Goal: Information Seeking & Learning: Learn about a topic

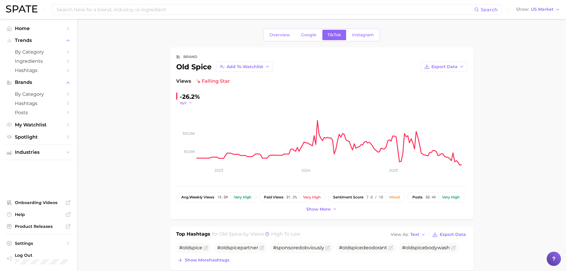
click at [189, 102] on icon "button" at bounding box center [190, 103] width 4 height 4
click at [187, 142] on span "WoW" at bounding box center [189, 143] width 12 height 5
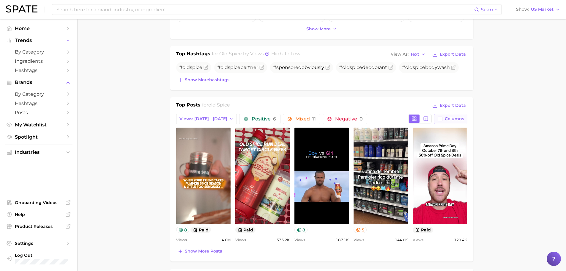
scroll to position [208, 0]
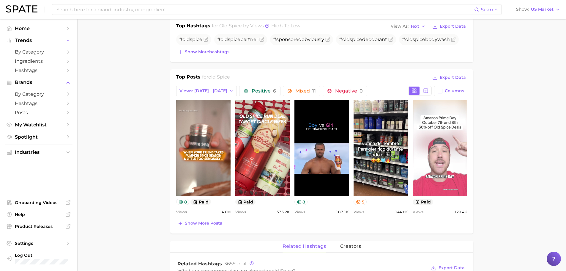
click at [456, 139] on link "view post on TikTok" at bounding box center [440, 148] width 54 height 97
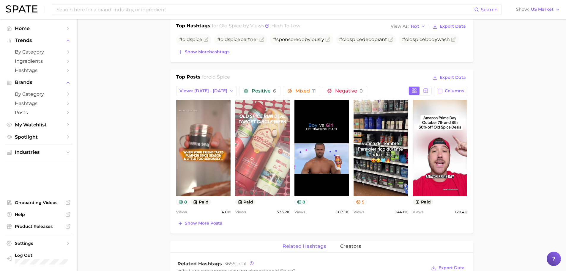
click at [264, 136] on link "view post on TikTok" at bounding box center [262, 148] width 54 height 97
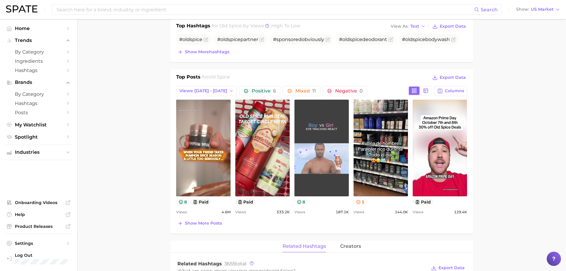
click at [321, 139] on link "view post on TikTok" at bounding box center [322, 148] width 54 height 97
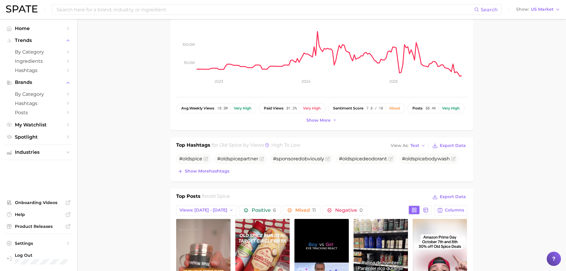
scroll to position [178, 0]
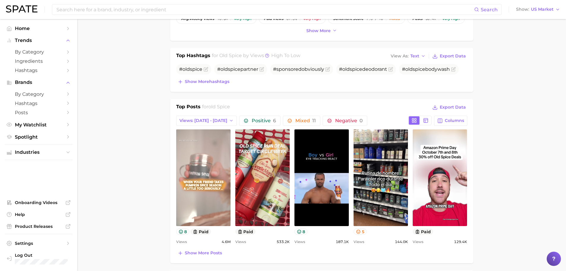
click at [220, 171] on link "view post on TikTok" at bounding box center [203, 177] width 54 height 97
